Goal: Find contact information: Find contact information

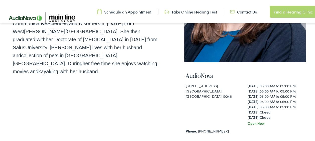
scroll to position [131, 0]
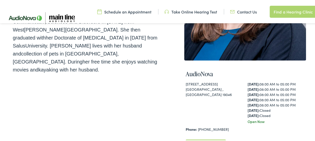
click at [236, 11] on link "Contact Us" at bounding box center [243, 11] width 27 height 6
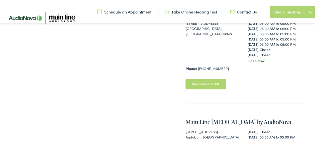
scroll to position [191, 0]
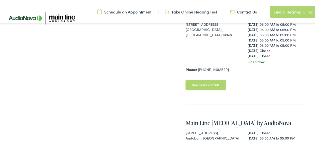
click at [1, 60] on div "Home / Meet the Team / Rebekah Mills-Prevo Meet Rebekah Mills-Prevo, Audiologis…" at bounding box center [159, 99] width 318 height 504
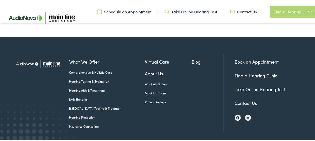
scroll to position [300, 0]
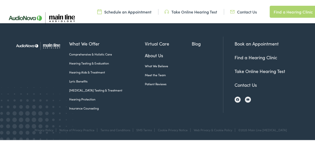
click at [246, 87] on link "Contact Us" at bounding box center [245, 84] width 22 height 6
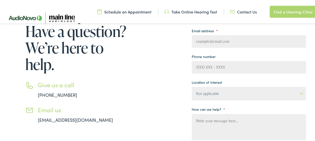
scroll to position [84, 0]
